Goal: Entertainment & Leisure: Consume media (video, audio)

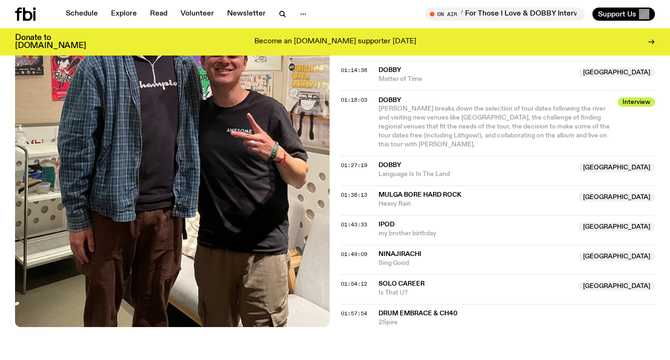
scroll to position [897, 0]
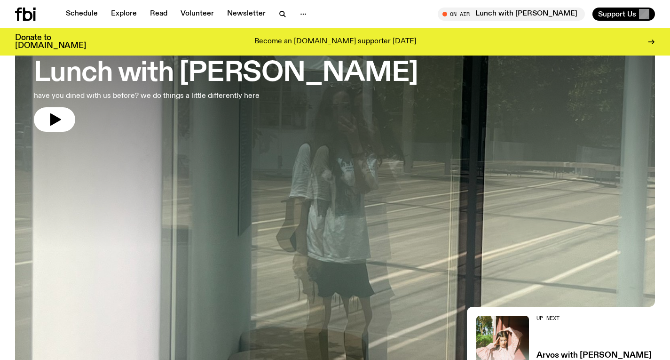
scroll to position [345, 0]
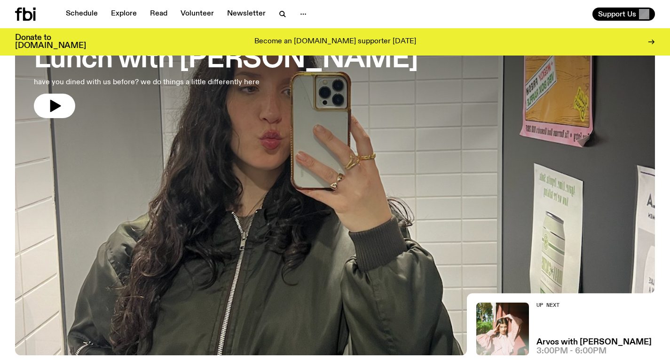
scroll to position [1, 0]
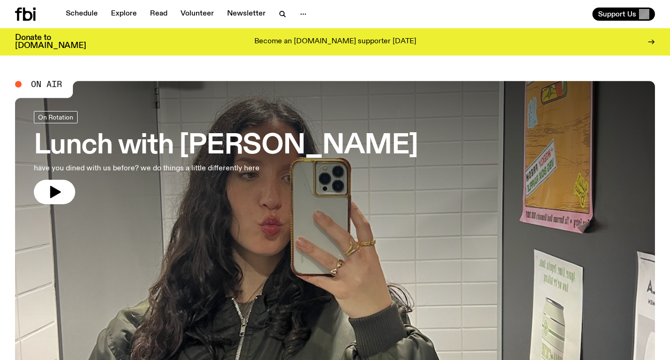
click at [303, 154] on h3 "Lunch with [PERSON_NAME]" at bounding box center [226, 146] width 384 height 26
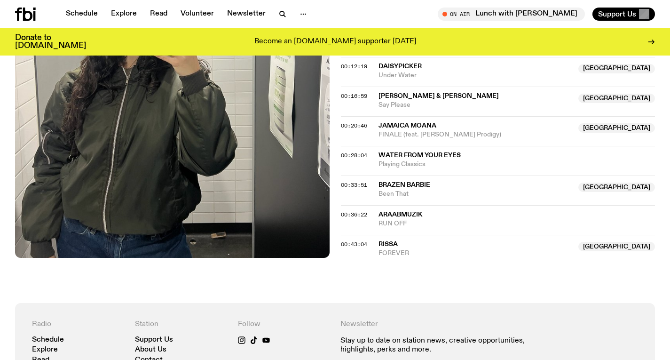
scroll to position [432, 0]
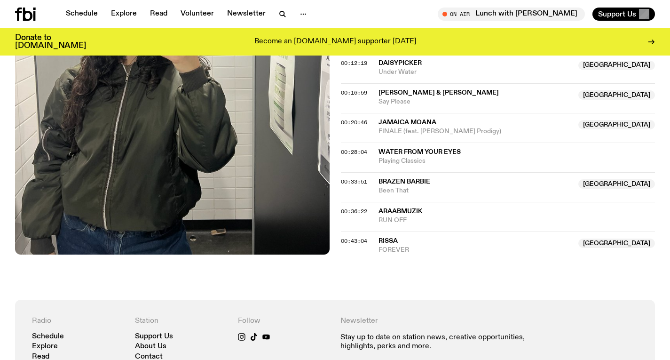
click at [279, 21] on div "Schedule Explore Read Volunteer Newsletter On Air Lunch with [PERSON_NAME] Tune…" at bounding box center [335, 14] width 670 height 28
click at [282, 8] on button "button" at bounding box center [282, 14] width 19 height 13
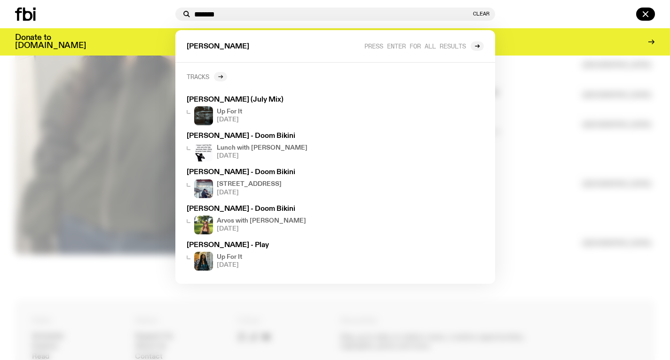
type input "*******"
click at [224, 75] on div at bounding box center [220, 76] width 13 height 9
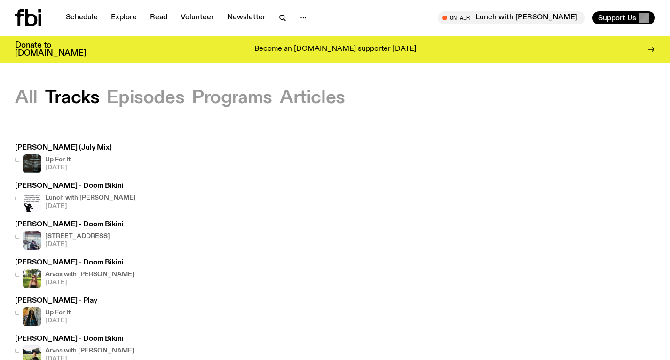
click at [39, 21] on icon at bounding box center [40, 20] width 3 height 12
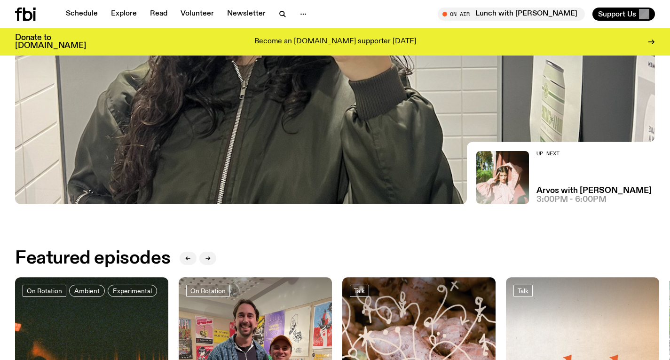
scroll to position [238, 0]
click at [297, 121] on img at bounding box center [335, 24] width 640 height 360
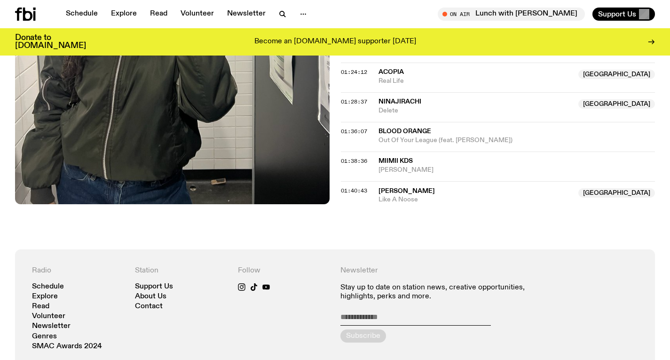
scroll to position [928, 0]
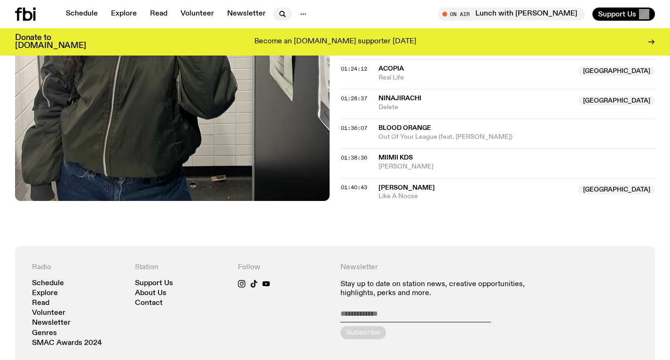
click at [277, 17] on icon "button" at bounding box center [282, 13] width 11 height 11
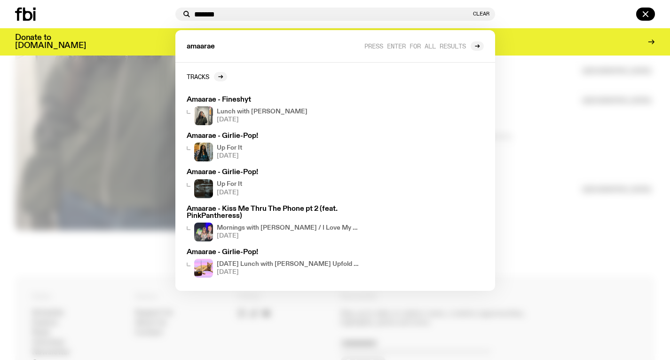
type input "*******"
click at [601, 112] on div at bounding box center [335, 180] width 670 height 360
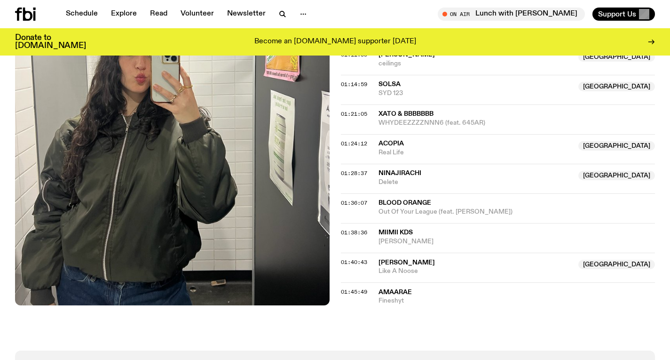
scroll to position [974, 0]
